Goal: Download file/media

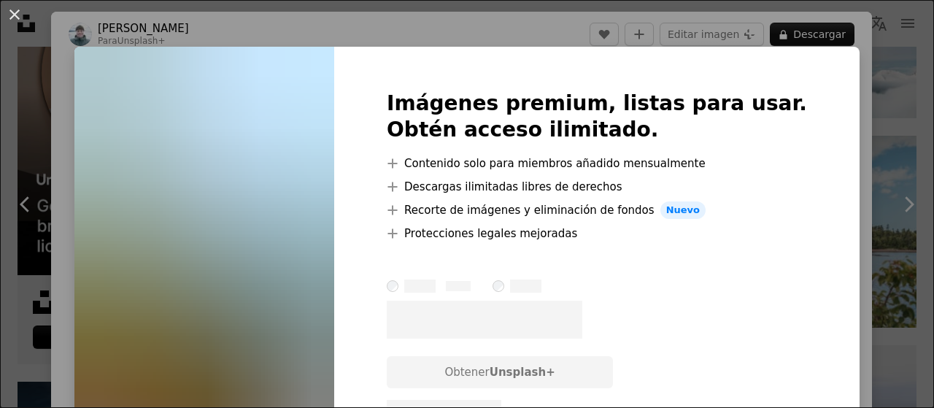
scroll to position [3720, 0]
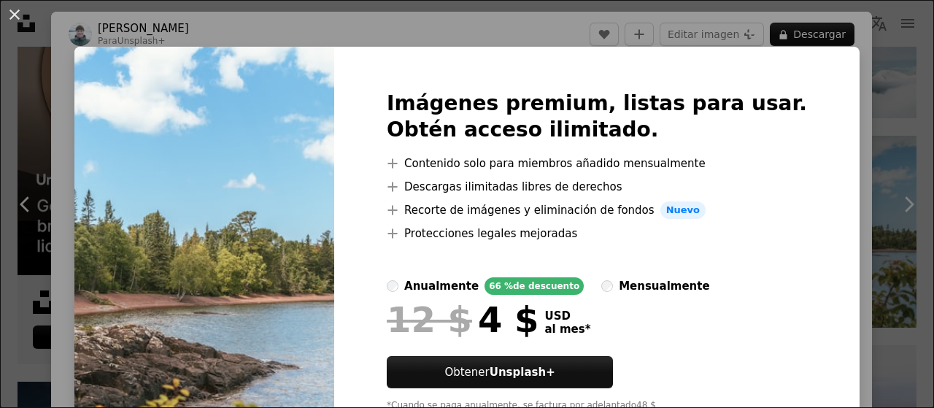
click at [801, 33] on div "An X shape Imágenes premium, listas para usar. Obtén acceso ilimitado. A plus s…" at bounding box center [467, 204] width 934 height 408
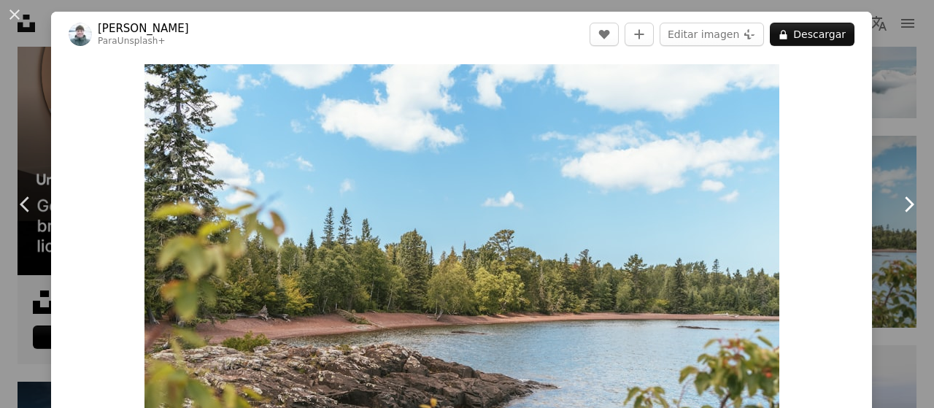
click at [898, 203] on icon "Chevron right" at bounding box center [907, 204] width 23 height 23
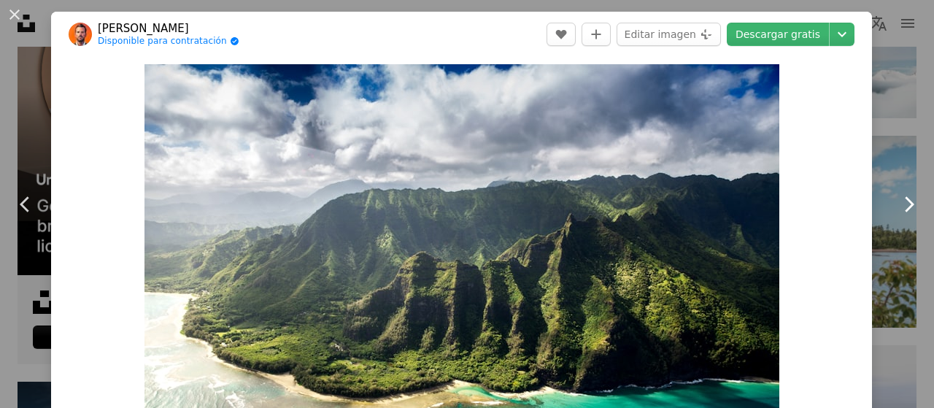
click at [898, 203] on icon "Chevron right" at bounding box center [907, 204] width 23 height 23
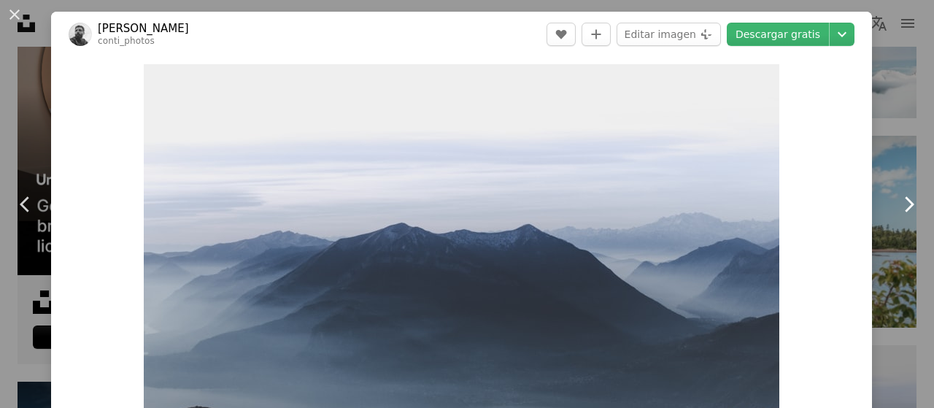
click at [898, 203] on icon "Chevron right" at bounding box center [907, 204] width 23 height 23
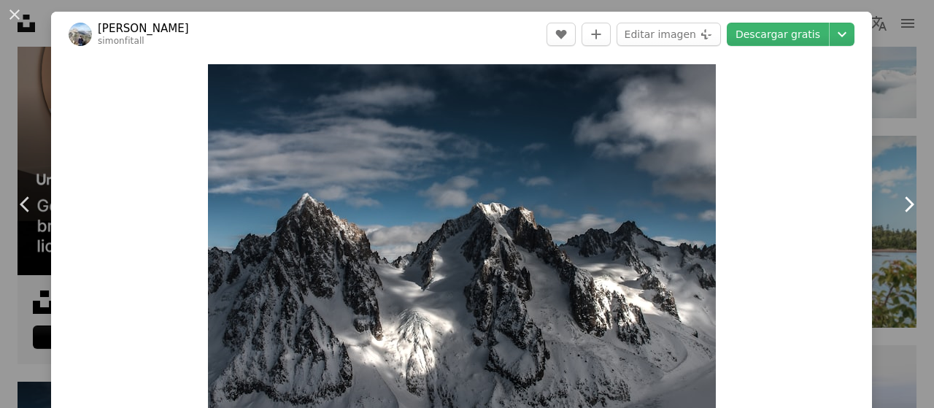
click at [898, 203] on icon "Chevron right" at bounding box center [907, 204] width 23 height 23
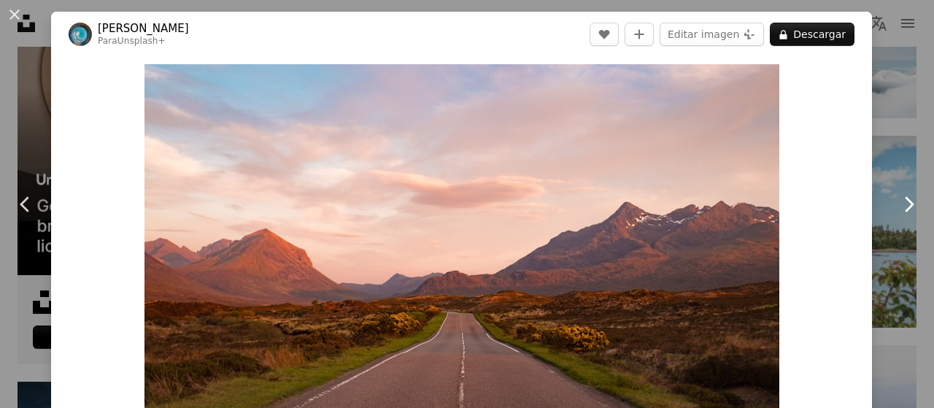
click at [898, 203] on icon "Chevron right" at bounding box center [907, 204] width 23 height 23
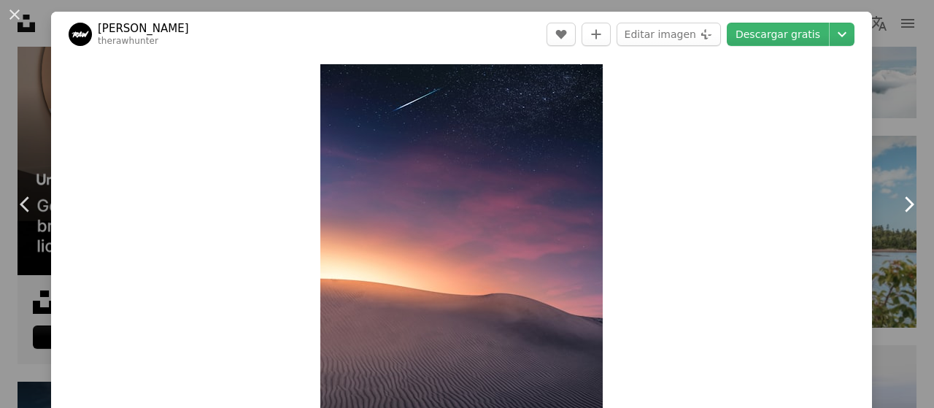
click at [898, 203] on icon "Chevron right" at bounding box center [907, 204] width 23 height 23
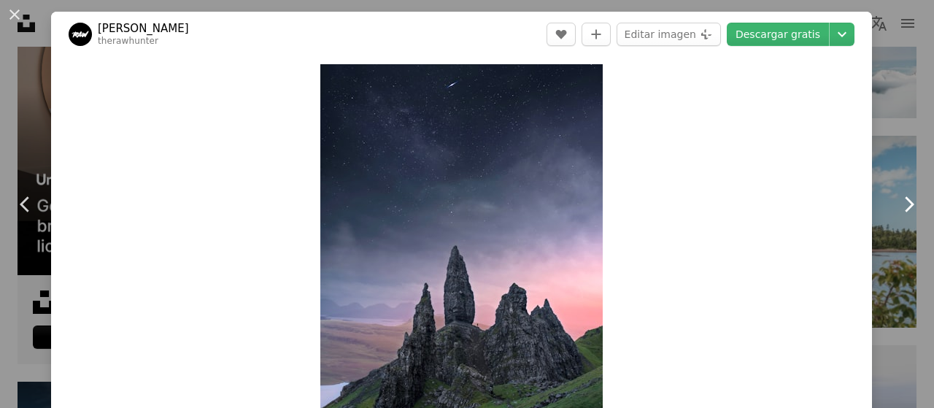
click at [898, 203] on icon "Chevron right" at bounding box center [907, 204] width 23 height 23
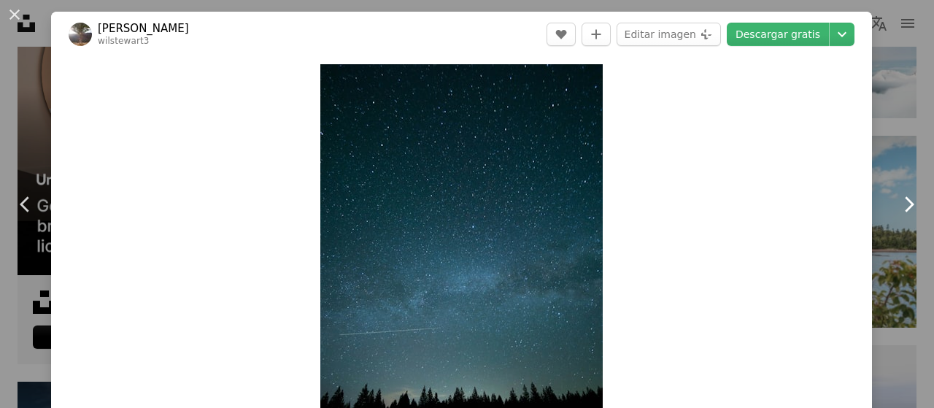
click at [898, 203] on icon "Chevron right" at bounding box center [907, 204] width 23 height 23
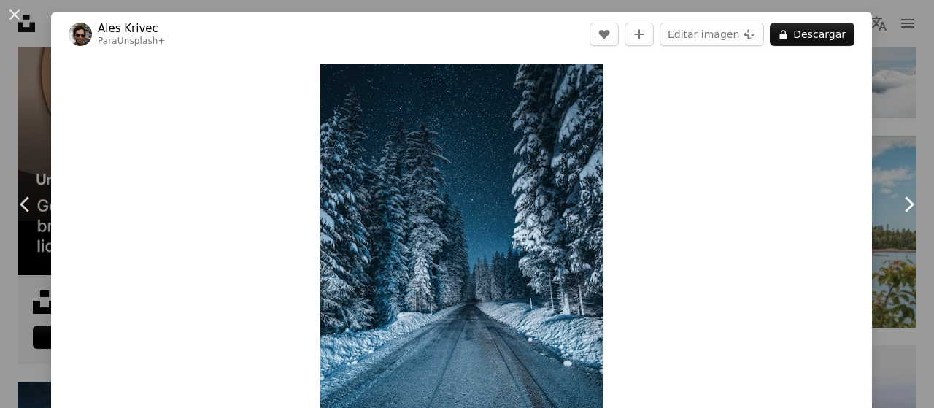
click at [898, 203] on icon "Chevron right" at bounding box center [907, 204] width 23 height 23
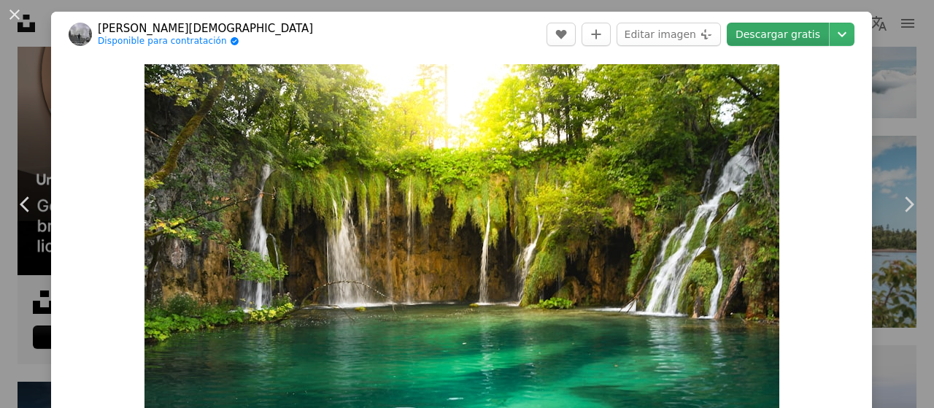
click at [772, 36] on link "Descargar gratis" at bounding box center [777, 34] width 102 height 23
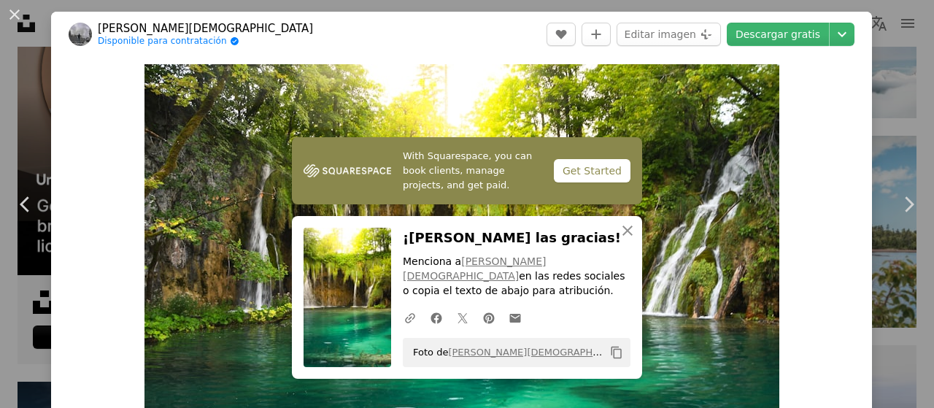
click at [596, 182] on div "Get Started" at bounding box center [592, 170] width 77 height 23
click at [625, 239] on icon "An X shape" at bounding box center [627, 231] width 18 height 18
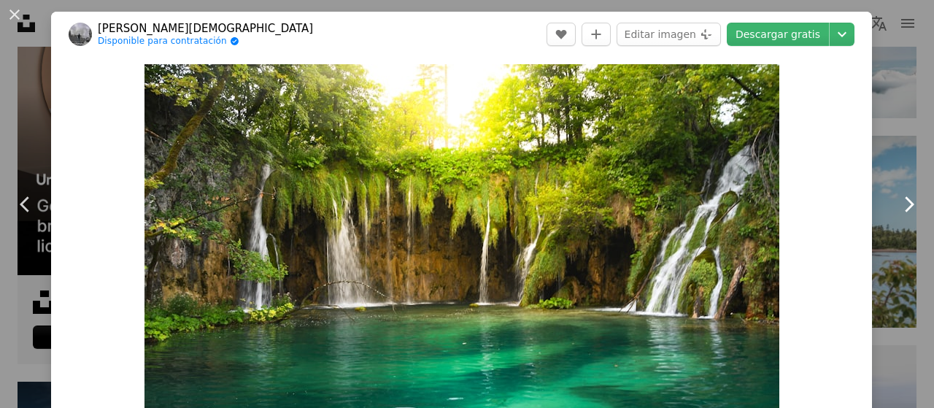
click at [899, 204] on icon "Chevron right" at bounding box center [907, 204] width 23 height 23
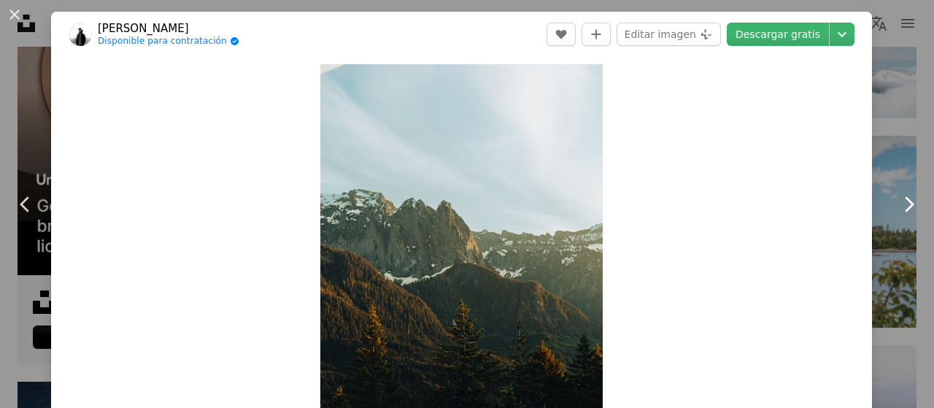
click at [899, 204] on icon "Chevron right" at bounding box center [907, 204] width 23 height 23
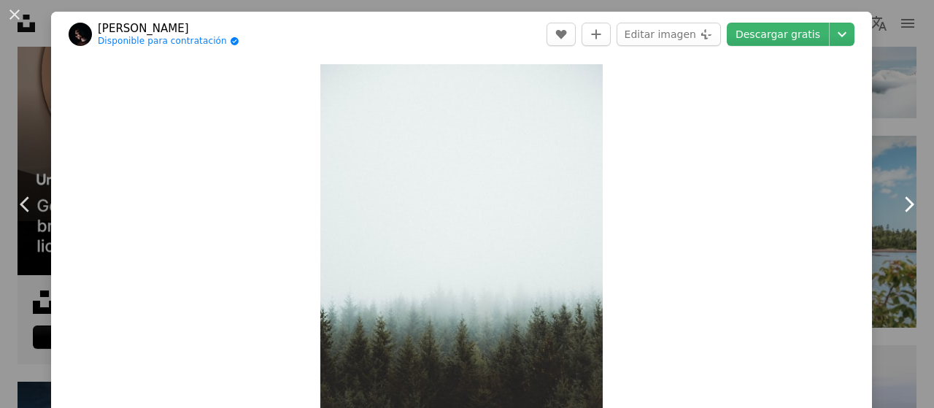
click at [899, 204] on icon "Chevron right" at bounding box center [907, 204] width 23 height 23
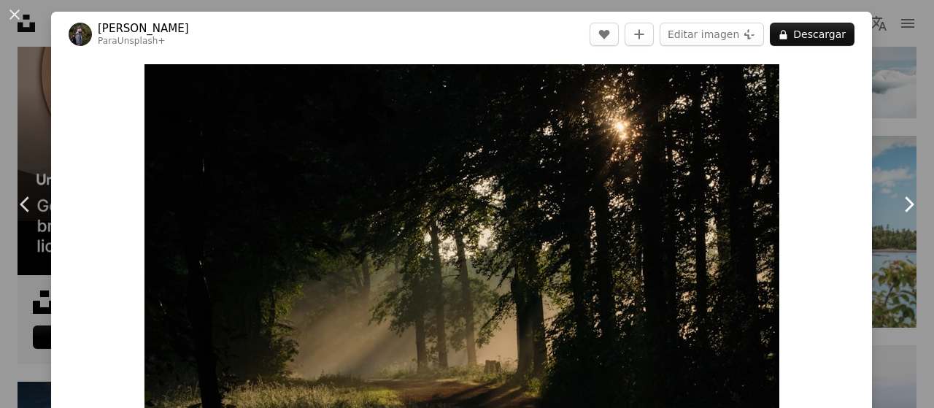
click at [899, 204] on icon "Chevron right" at bounding box center [907, 204] width 23 height 23
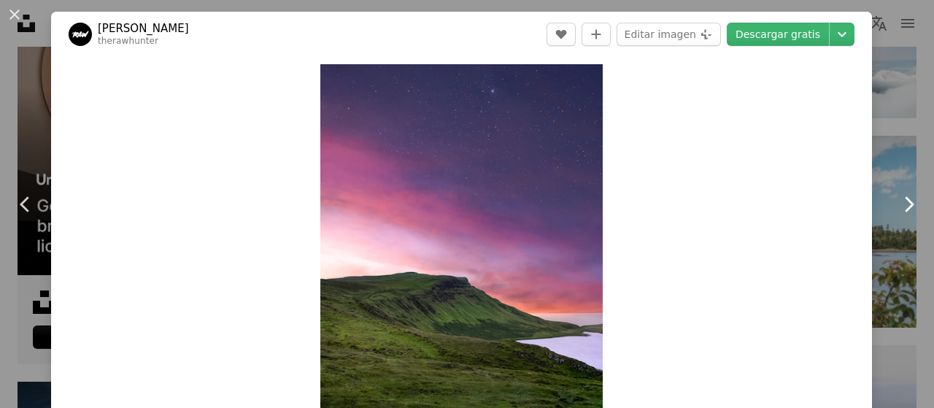
click at [899, 204] on icon "Chevron right" at bounding box center [907, 204] width 23 height 23
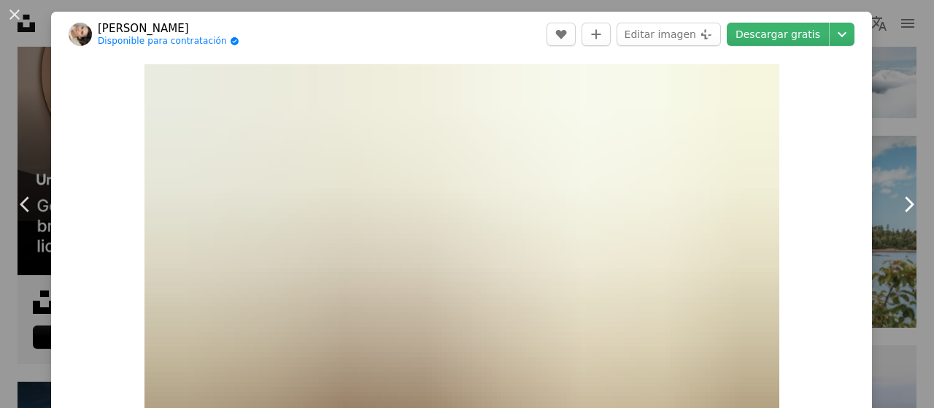
click at [899, 204] on icon "Chevron right" at bounding box center [907, 204] width 23 height 23
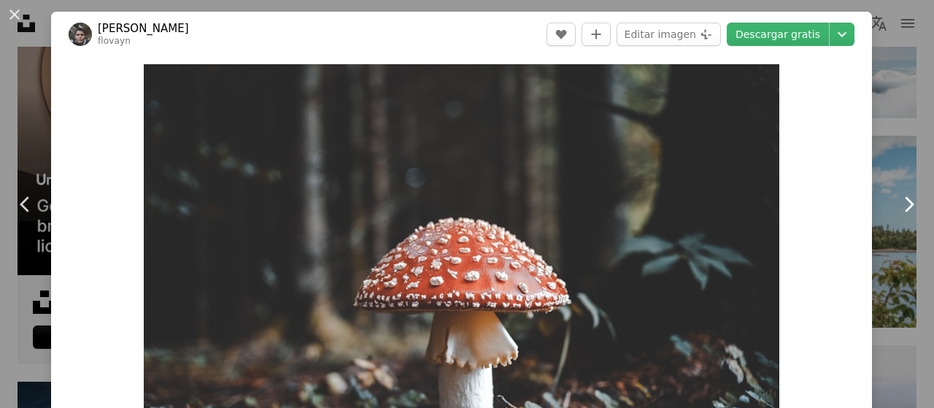
click at [899, 204] on icon "Chevron right" at bounding box center [907, 204] width 23 height 23
